Goal: Information Seeking & Learning: Learn about a topic

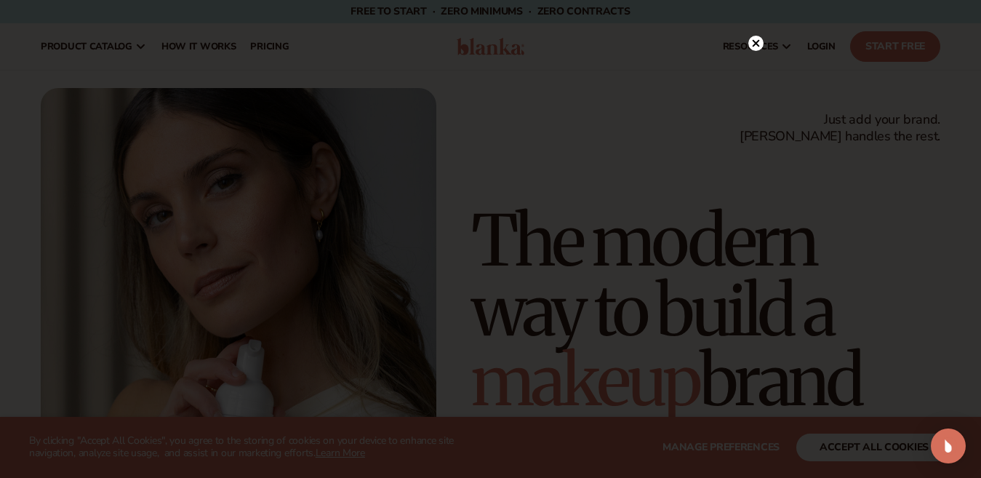
click at [756, 44] on icon at bounding box center [755, 43] width 7 height 7
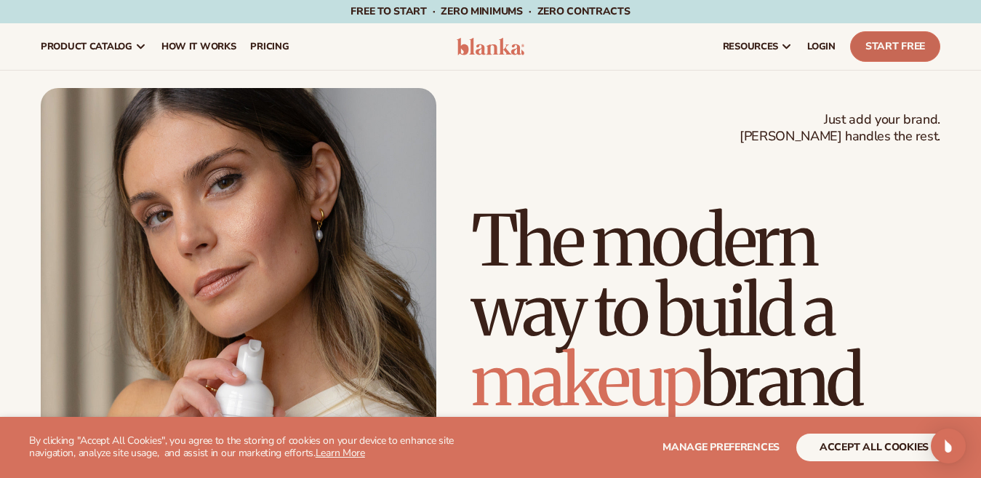
click at [902, 46] on link "Start Free" at bounding box center [895, 46] width 90 height 31
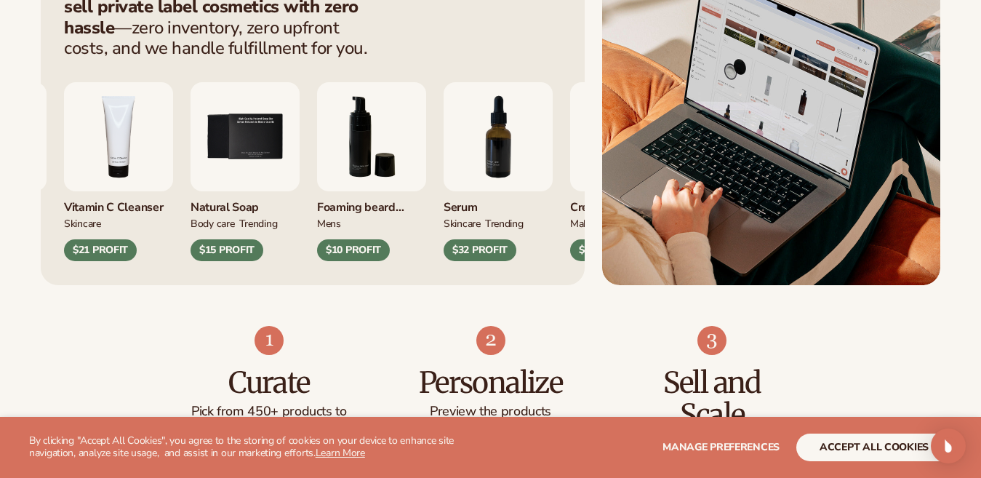
scroll to position [655, 0]
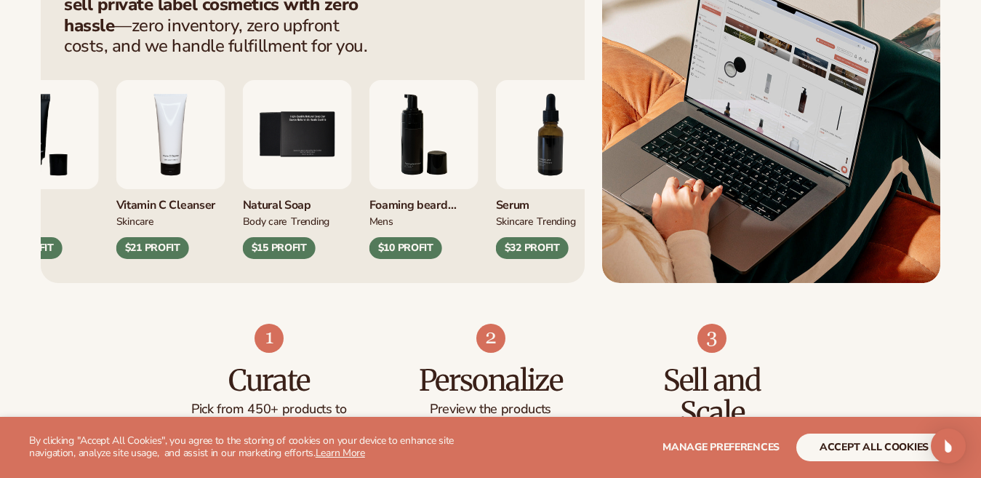
click at [428, 146] on img "6 / 9" at bounding box center [423, 134] width 109 height 109
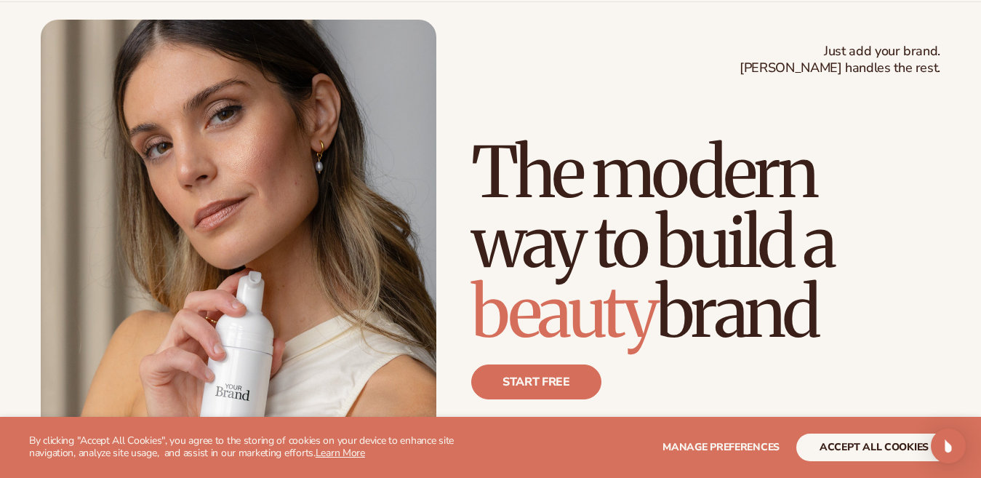
scroll to position [0, 0]
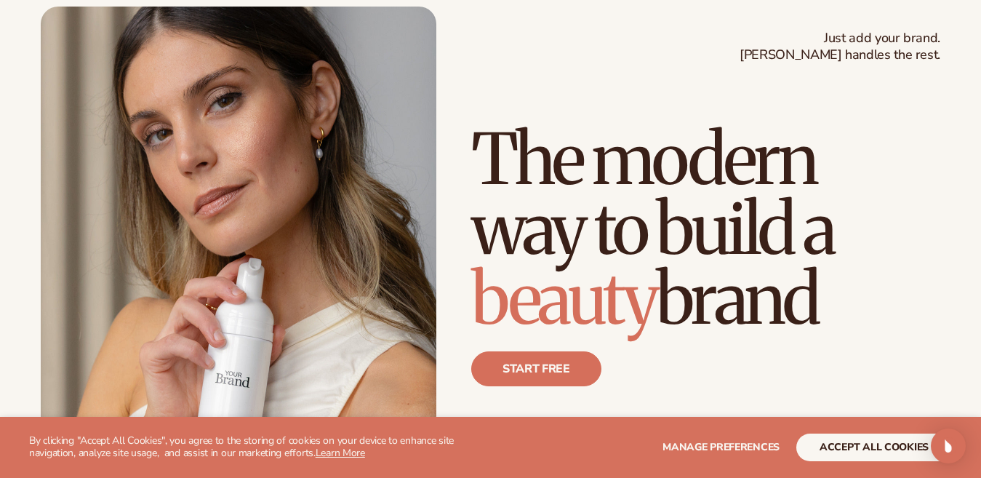
scroll to position [145, 0]
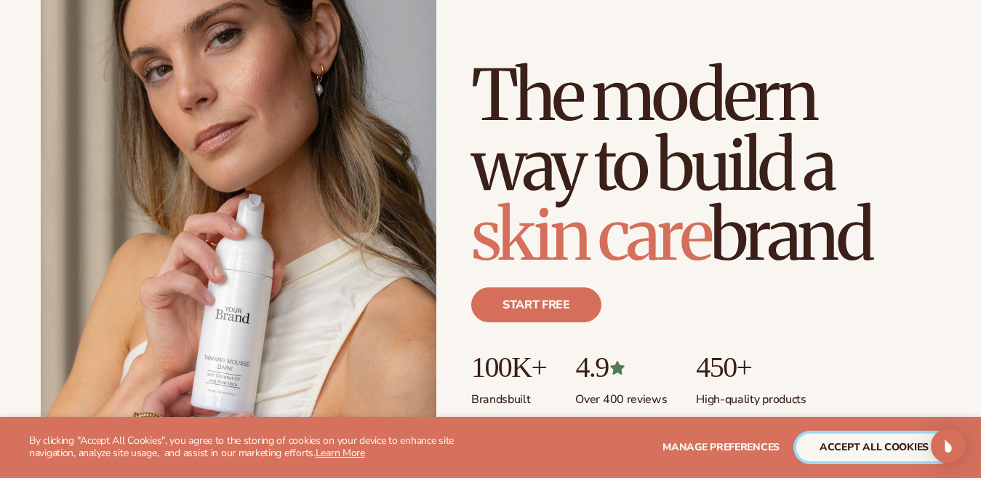
click at [857, 441] on button "accept all cookies" at bounding box center [874, 447] width 156 height 28
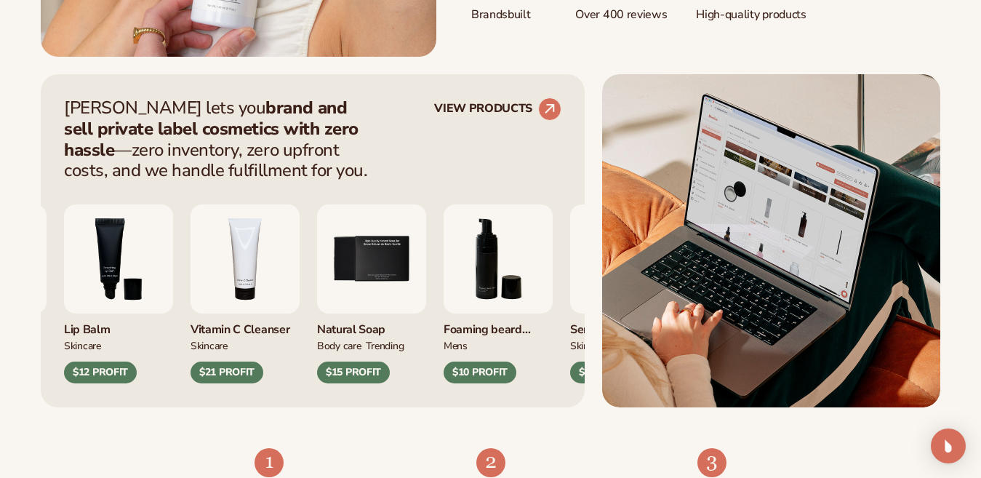
scroll to position [582, 0]
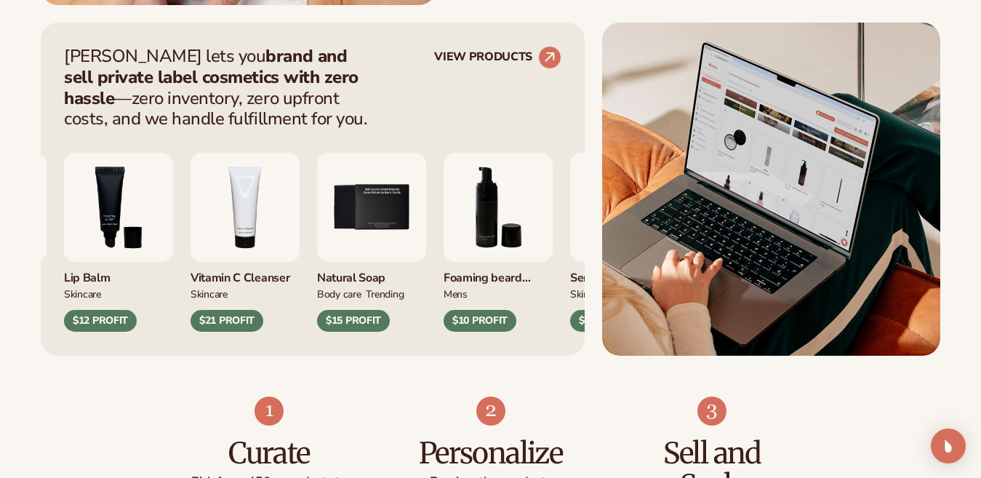
click at [129, 217] on img "3 / 9" at bounding box center [118, 207] width 109 height 109
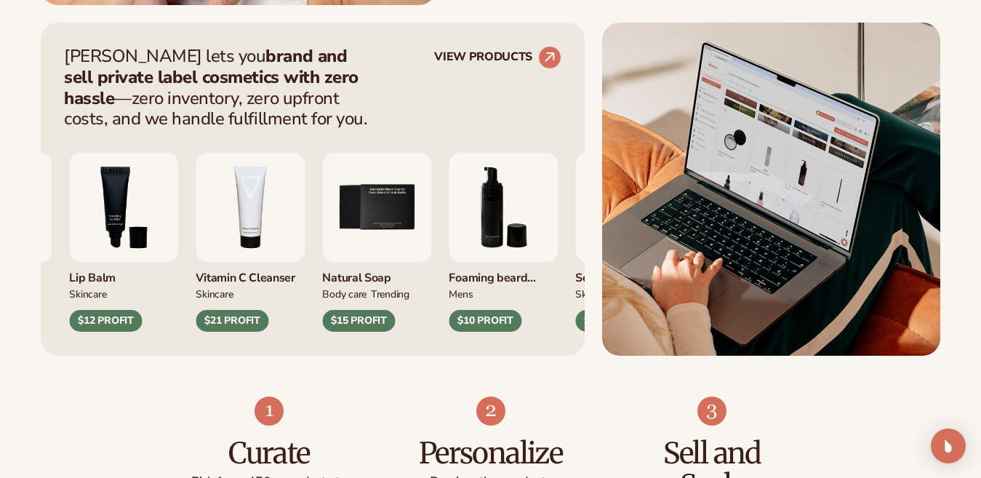
click at [129, 217] on img "3 / 9" at bounding box center [123, 207] width 109 height 109
click at [548, 59] on circle at bounding box center [550, 57] width 32 height 32
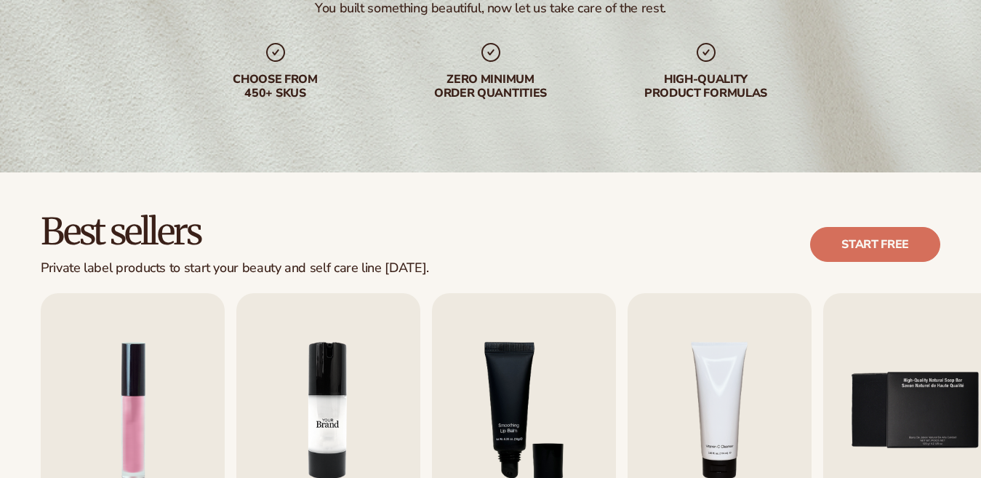
scroll to position [218, 0]
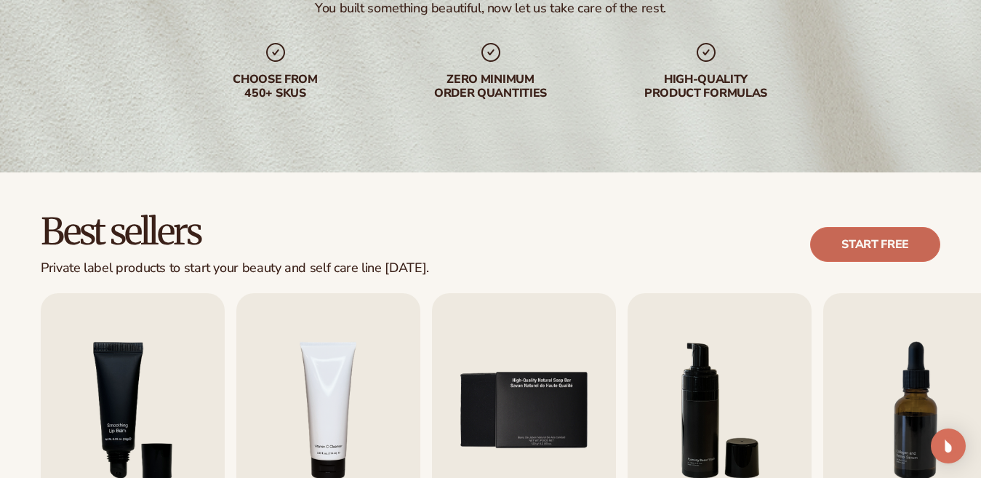
click at [910, 245] on link "Start free" at bounding box center [875, 244] width 130 height 35
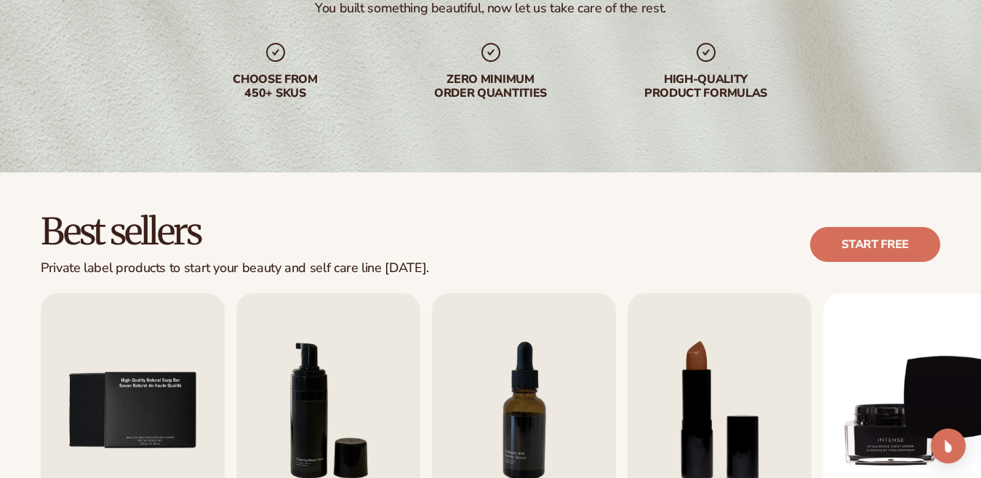
click at [233, 385] on div "Lip Gloss MAKEUP $16 PROFIT Moisturizer SKINCARE $17 PROFIT SKINCARE mens" at bounding box center [511, 458] width 940 height 331
click at [294, 380] on img "6 / 9" at bounding box center [328, 410] width 184 height 235
click at [294, 379] on img "6 / 9" at bounding box center [328, 410] width 184 height 235
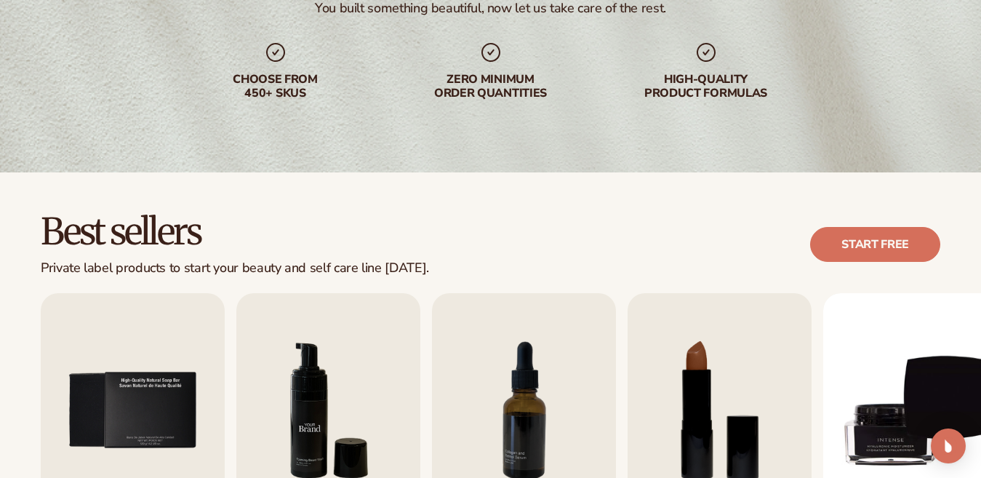
click at [313, 439] on img "6 / 9" at bounding box center [328, 410] width 184 height 235
click at [303, 396] on img "6 / 9" at bounding box center [328, 410] width 184 height 235
click at [945, 449] on img "Open Intercom Messenger" at bounding box center [948, 445] width 19 height 19
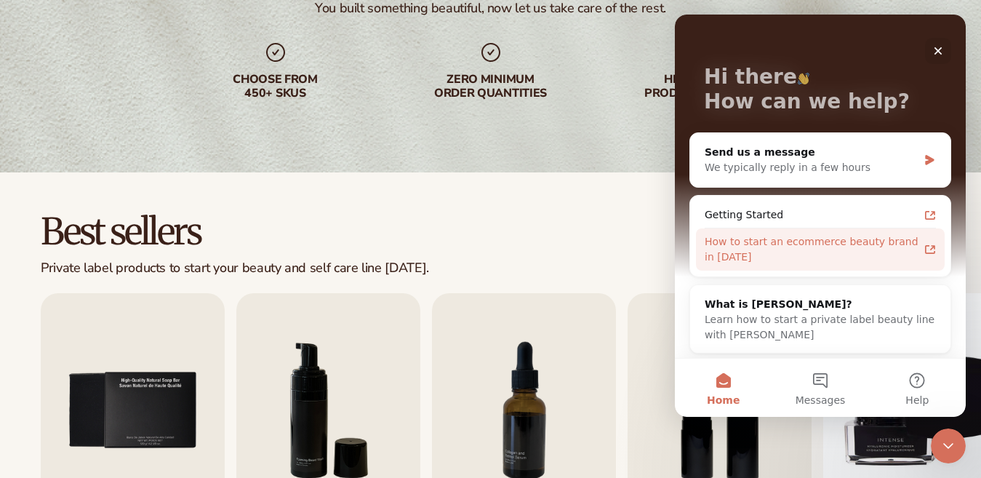
scroll to position [56, 0]
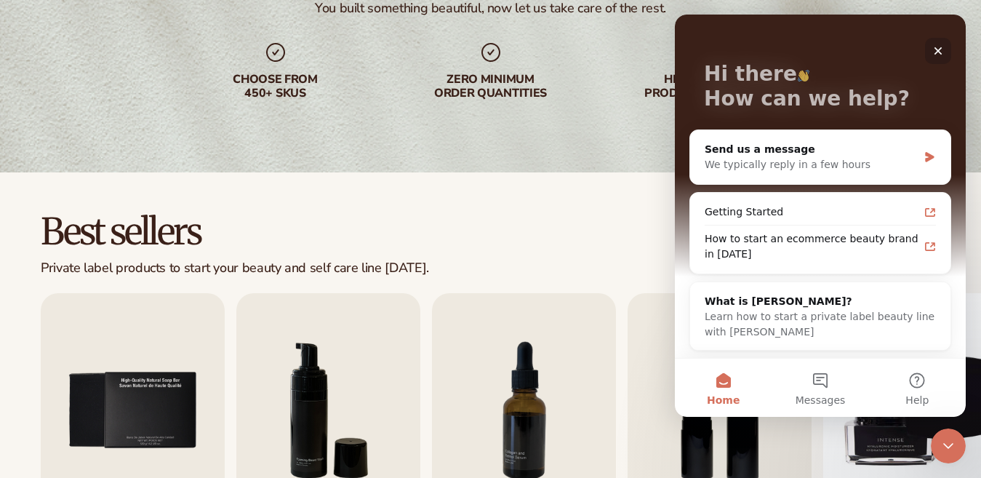
click at [942, 51] on icon "Close" at bounding box center [938, 51] width 12 height 12
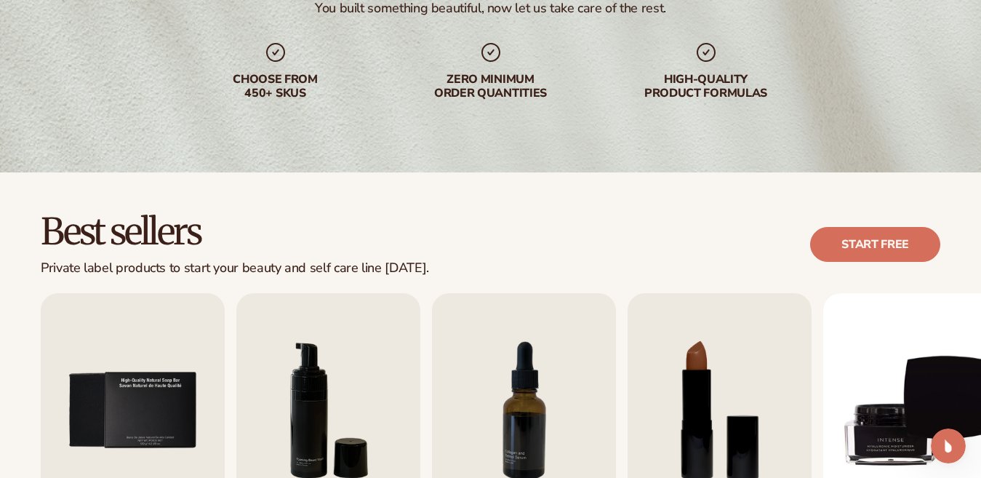
scroll to position [0, 0]
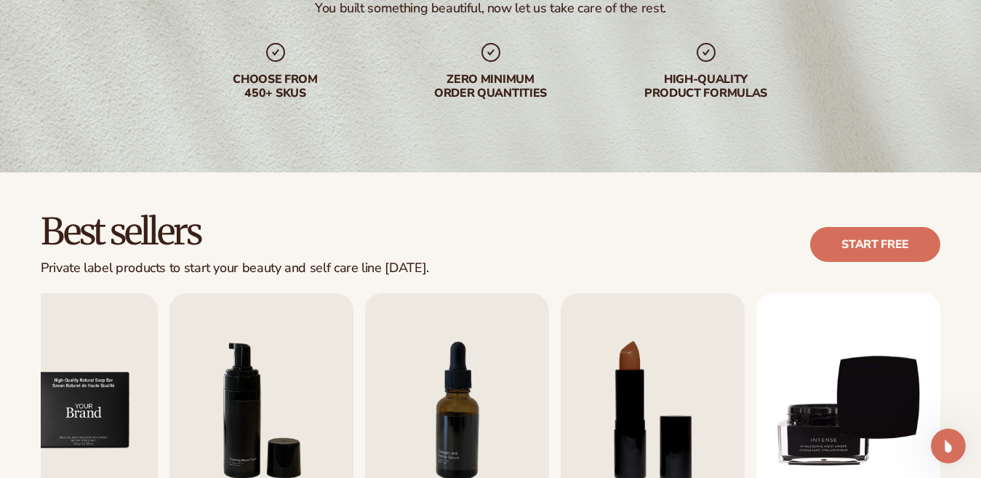
click at [93, 382] on img "5 / 9" at bounding box center [66, 410] width 184 height 235
